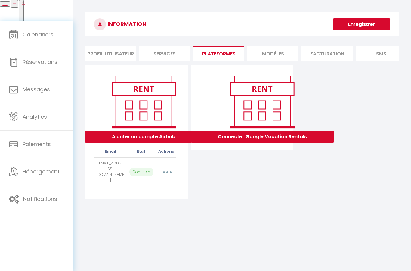
click at [168, 167] on button "button" at bounding box center [167, 172] width 18 height 11
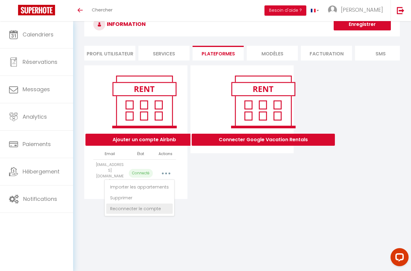
click at [150, 204] on link "Reconnecter le compte" at bounding box center [139, 209] width 67 height 10
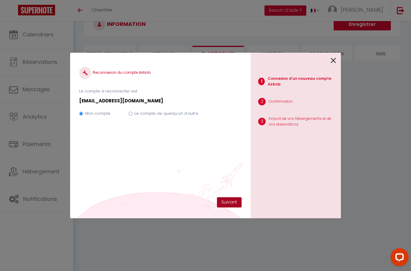
click at [227, 200] on button "Suivant" at bounding box center [229, 202] width 25 height 10
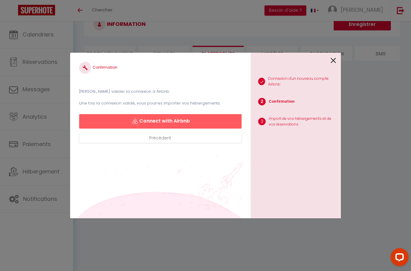
click at [181, 123] on button "Connect with Airbnb" at bounding box center [160, 121] width 163 height 14
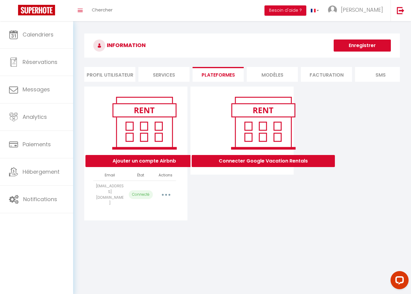
select select
select select "54607"
select select "54608"
select select "71917"
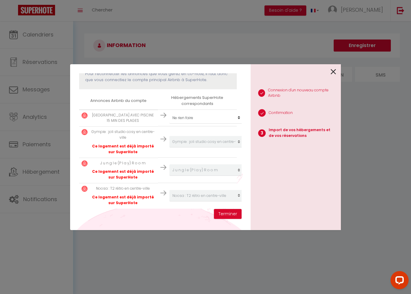
scroll to position [87, 0]
click at [230, 215] on button "Terminer" at bounding box center [228, 214] width 28 height 10
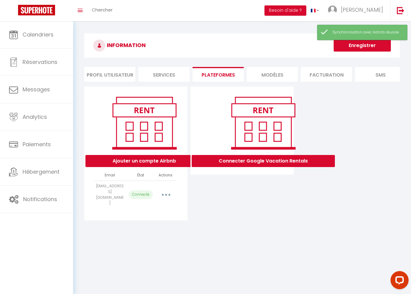
scroll to position [34, 0]
